Goal: Information Seeking & Learning: Check status

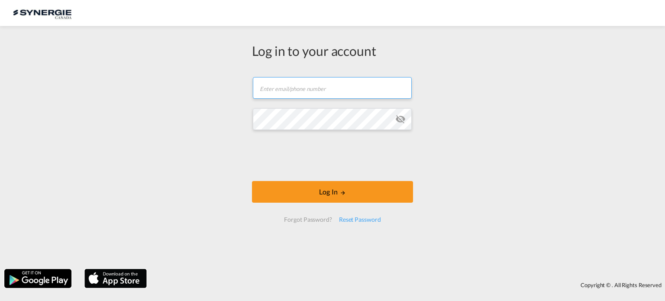
click at [306, 90] on input "text" at bounding box center [332, 88] width 159 height 22
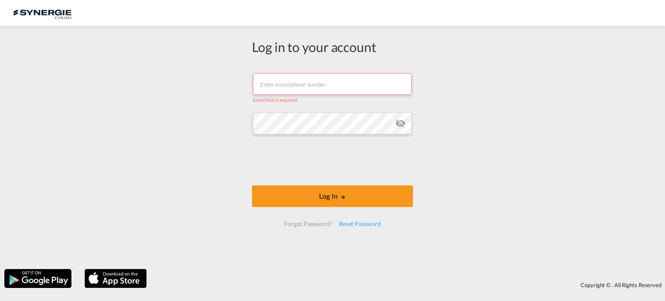
click at [598, 87] on div "Log in to your account Email field is required Password field is required Log I…" at bounding box center [332, 147] width 665 height 234
click at [560, 132] on div "Log in to your account Email field is required Password field is required Log I…" at bounding box center [332, 147] width 665 height 234
click at [299, 86] on input "text" at bounding box center [332, 84] width 159 height 22
type input "[EMAIL_ADDRESS][DOMAIN_NAME]"
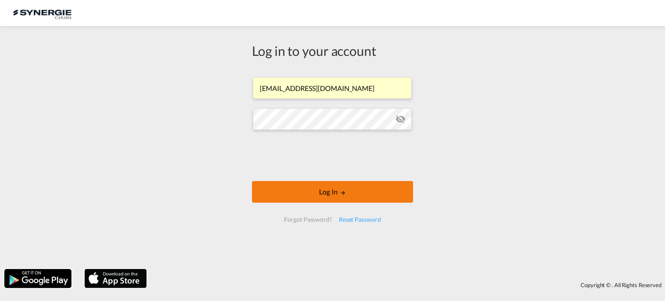
click at [316, 191] on button "Log In" at bounding box center [332, 192] width 161 height 22
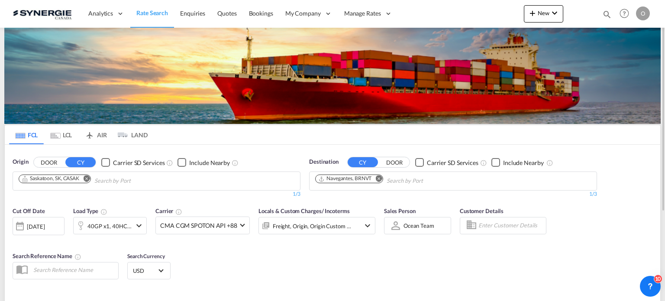
click at [609, 14] on md-icon "icon-magnify" at bounding box center [608, 15] width 10 height 10
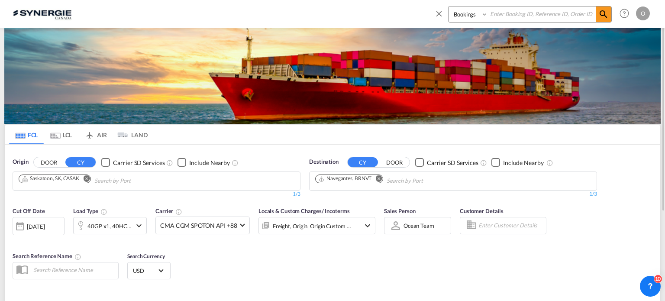
click at [474, 15] on select "Bookings Quotes Enquiries" at bounding box center [469, 14] width 41 height 16
select select "Quotes"
click at [449, 6] on select "Bookings Quotes Enquiries" at bounding box center [469, 14] width 41 height 16
click at [506, 13] on input at bounding box center [542, 13] width 108 height 15
paste input "SYC000014465"
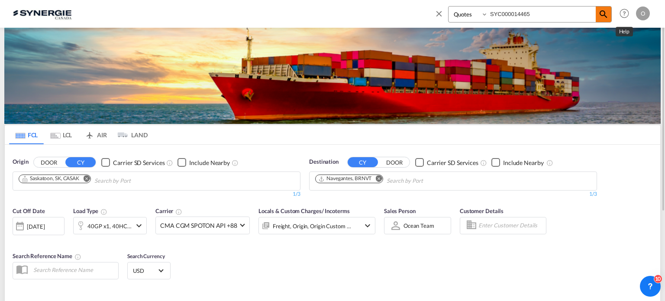
type input "SYC000014465"
click at [610, 15] on span at bounding box center [604, 14] width 16 height 16
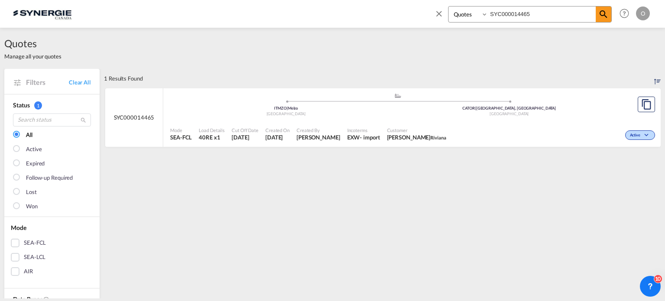
click at [563, 117] on div ".a{fill:#aaa8ad;} .a{fill:#aaa8ad;} ITMZO | Melzo Italy CATOR | [GEOGRAPHIC_DAT…" at bounding box center [397, 106] width 455 height 26
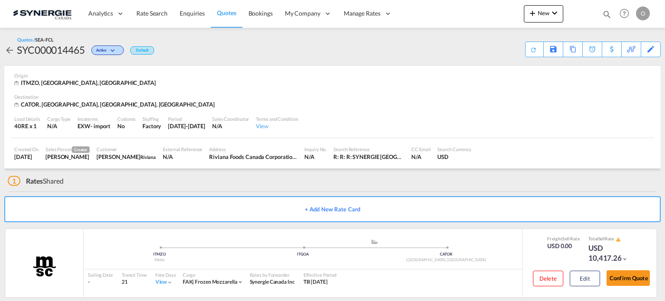
scroll to position [10, 0]
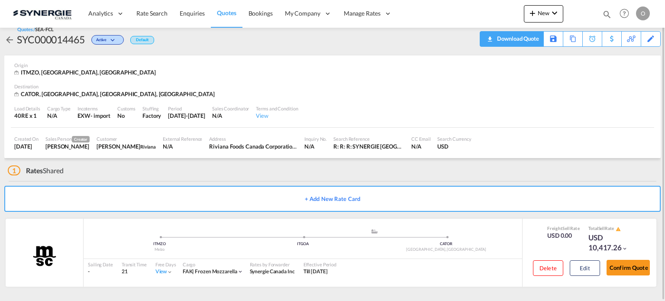
click at [535, 39] on div "Download Quote" at bounding box center [517, 39] width 44 height 14
